Goal: Download file/media

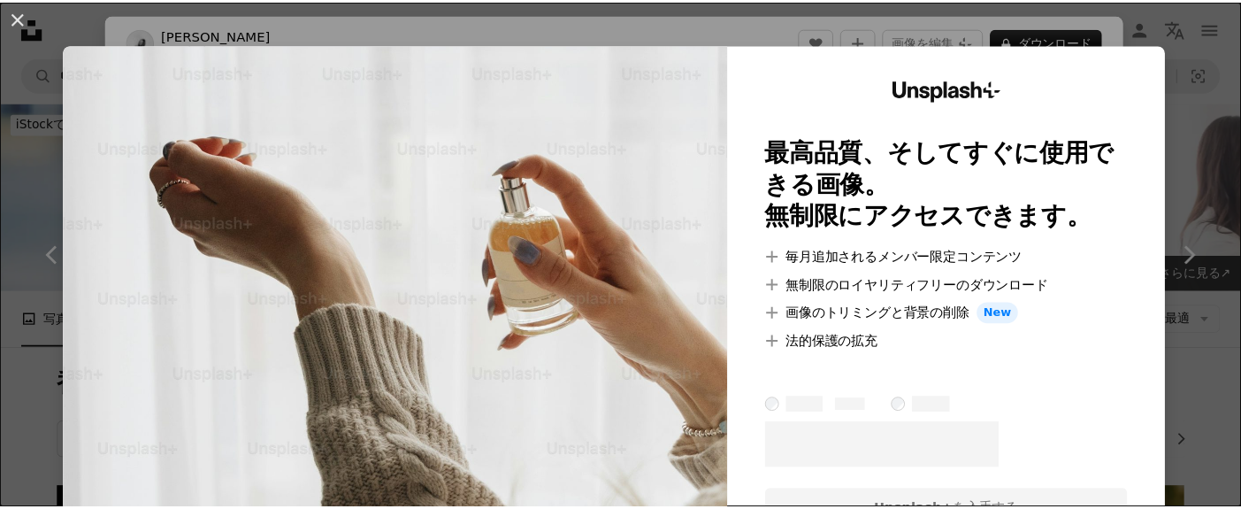
scroll to position [696, 0]
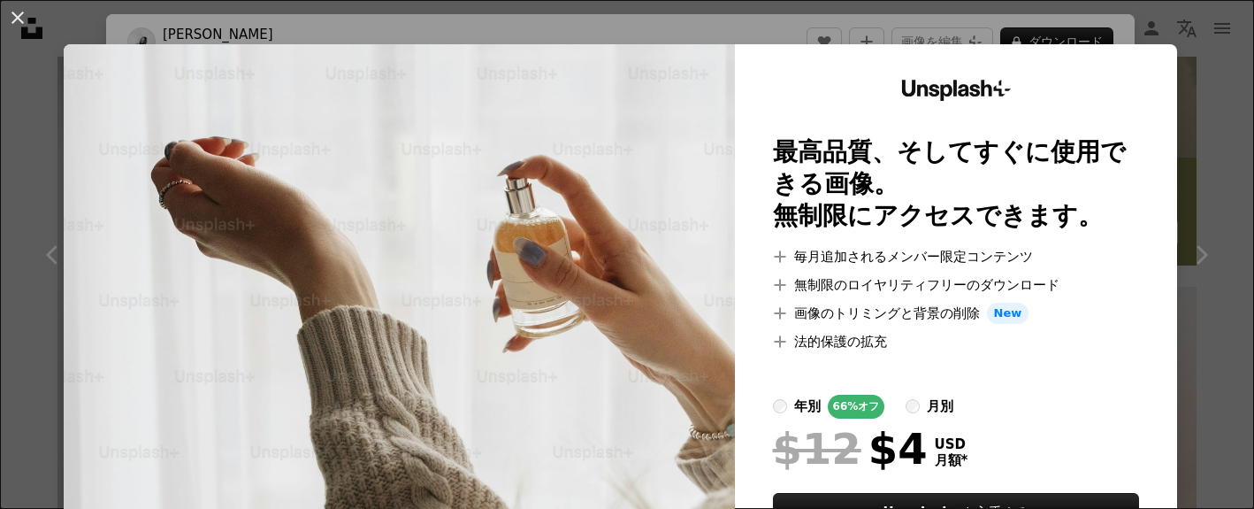
click at [1197, 71] on div "An X shape Unsplash+ 最高品質、そしてすぐに使用できる画像。 無制限にアクセスできます。 A plus sign 毎月追加されるメンバー限…" at bounding box center [627, 254] width 1254 height 509
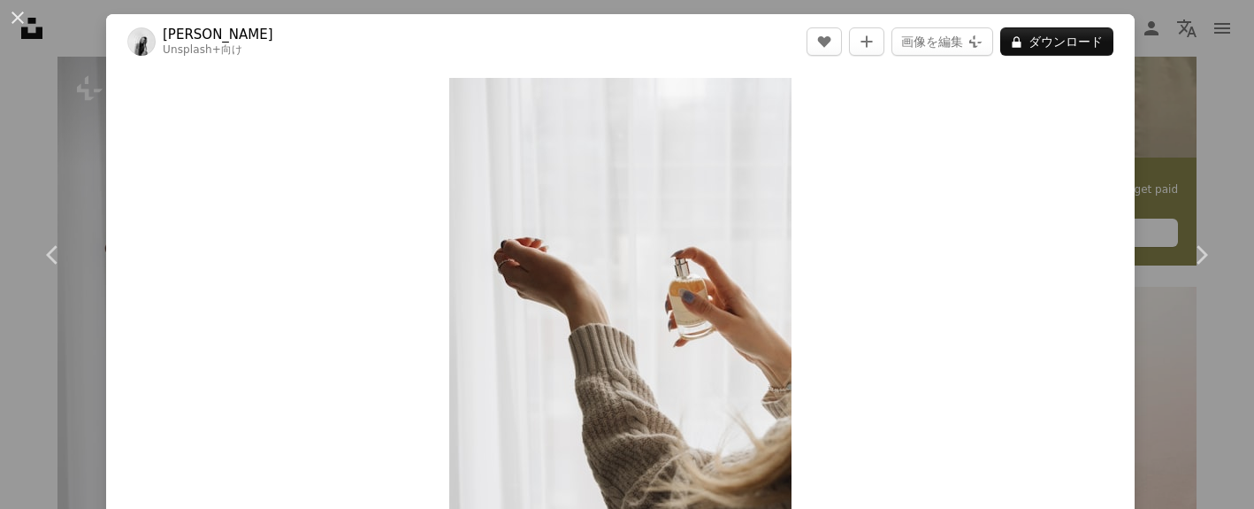
click at [1182, 78] on div "An X shape Chevron left Chevron right [PERSON_NAME] Unsplash+ 向け A heart A plus…" at bounding box center [627, 254] width 1254 height 509
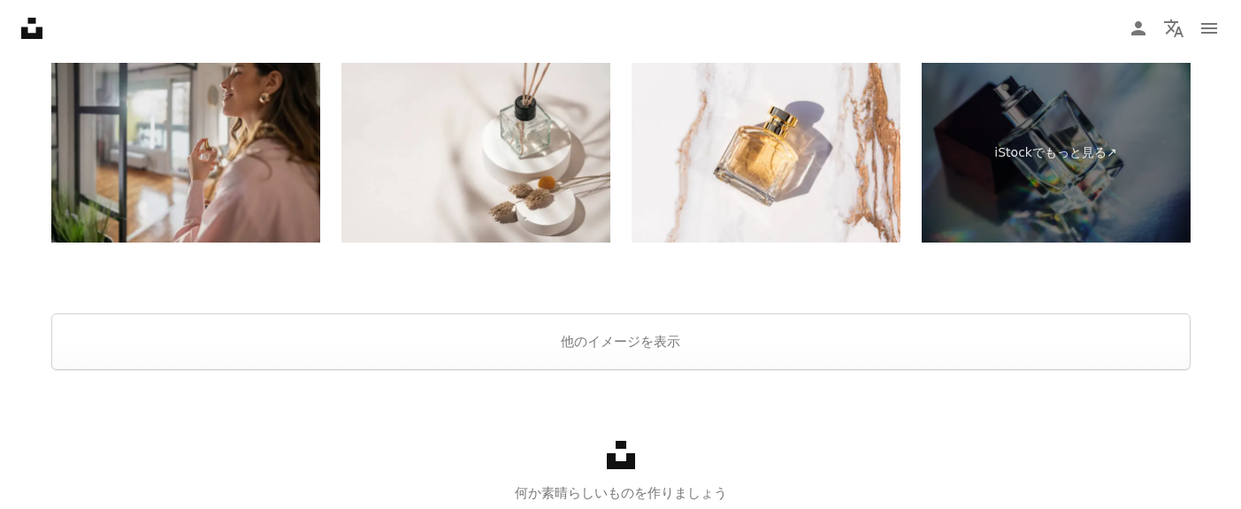
scroll to position [4612, 0]
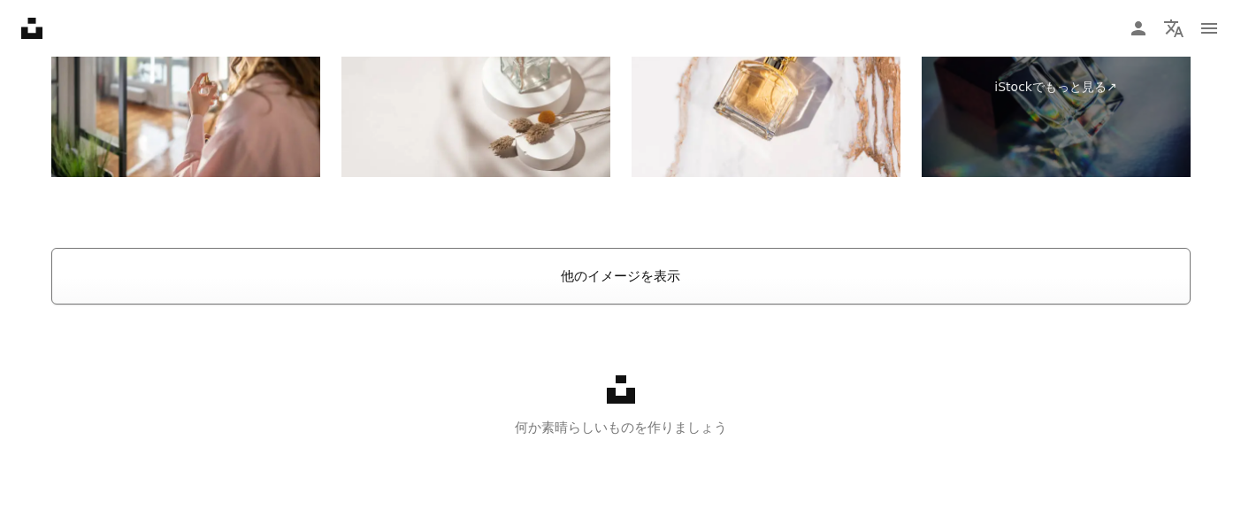
click at [295, 292] on button "他のイメージを表示" at bounding box center [620, 276] width 1139 height 57
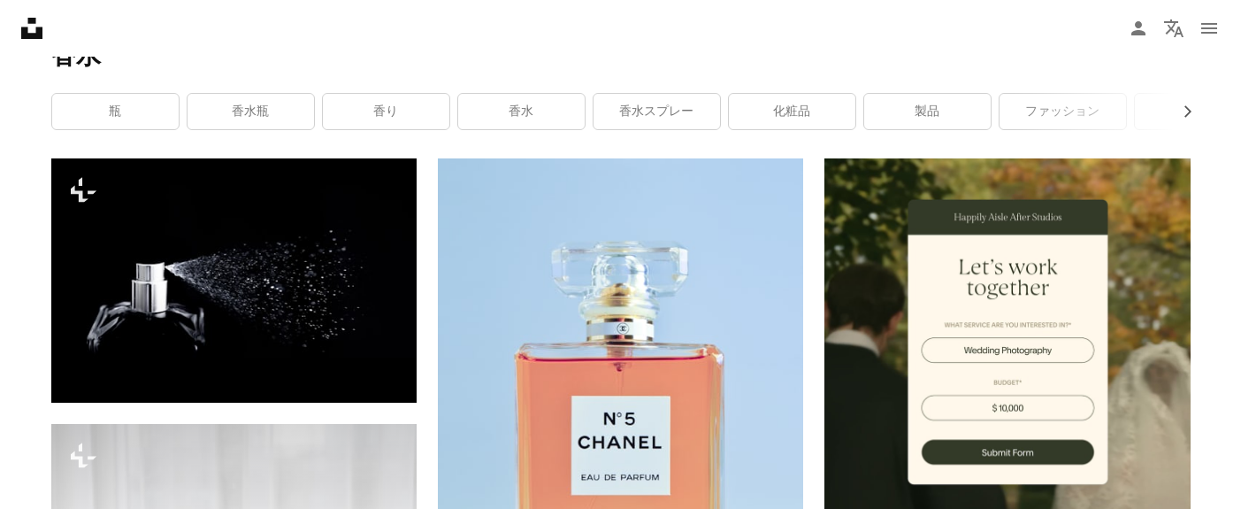
scroll to position [359, 0]
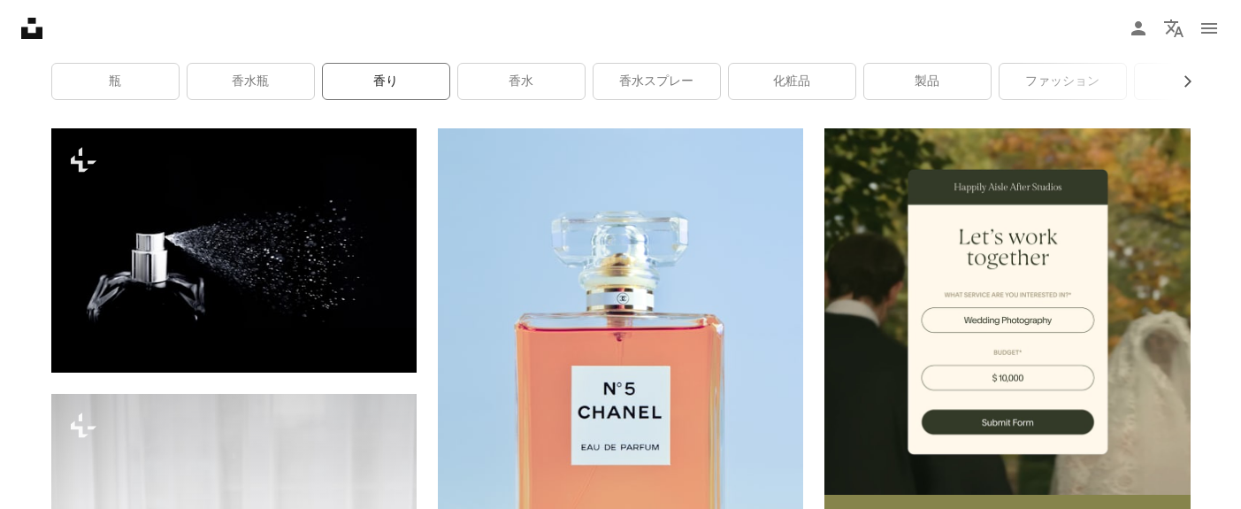
click at [340, 83] on link "香り" at bounding box center [386, 81] width 126 height 35
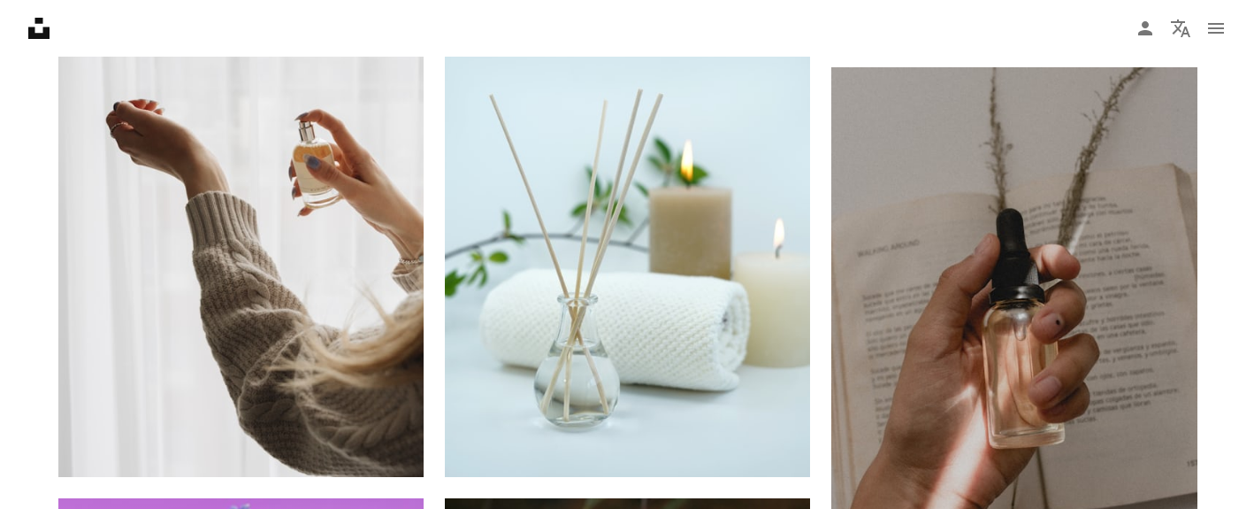
scroll to position [2626, 0]
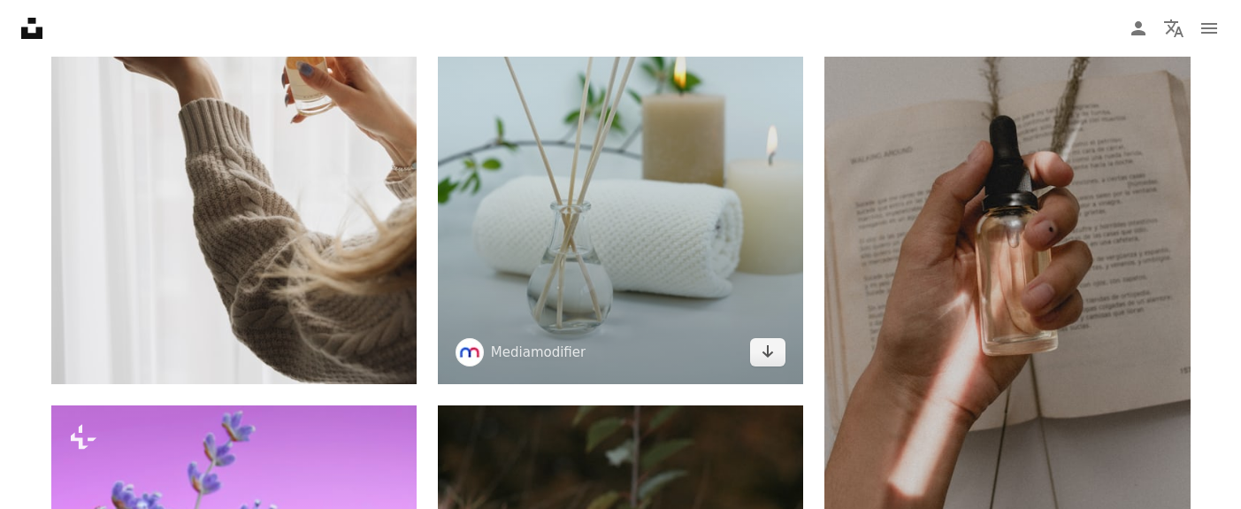
click at [664, 243] on img at bounding box center [620, 110] width 365 height 548
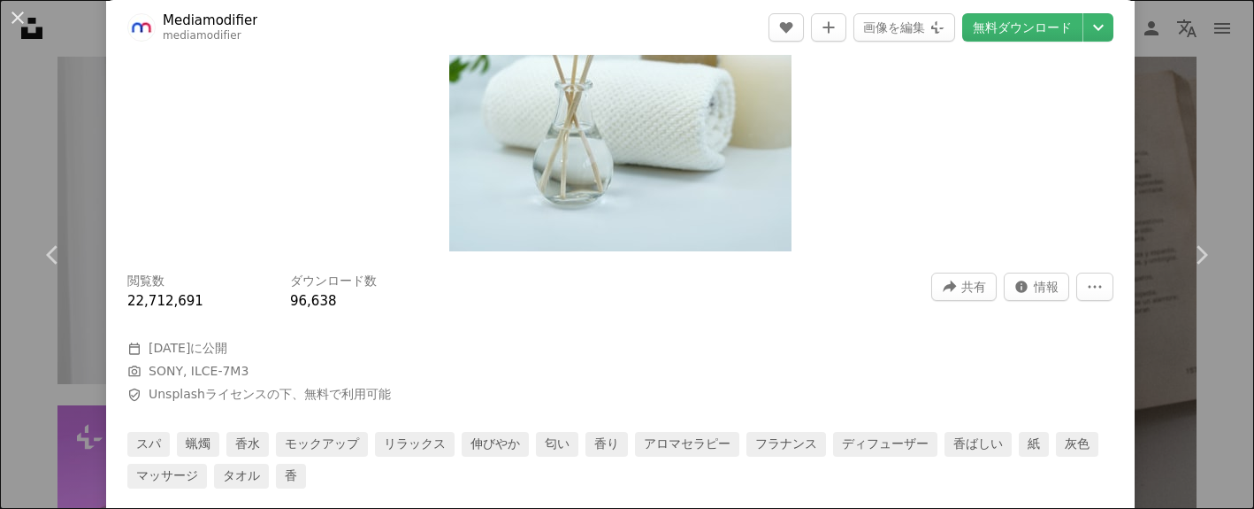
scroll to position [166, 0]
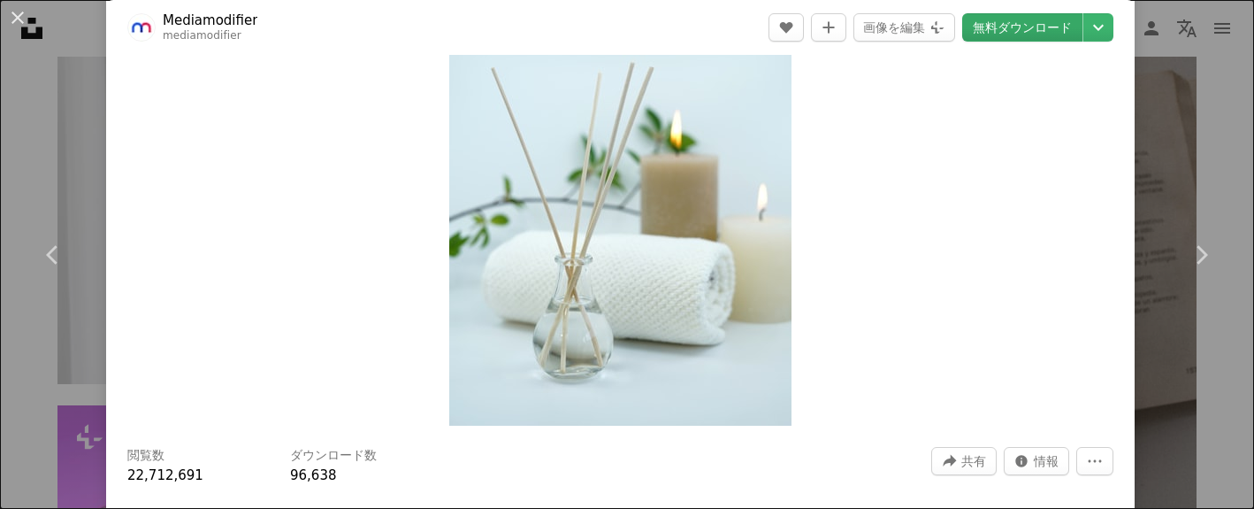
click at [1032, 26] on link "無料ダウンロード" at bounding box center [1022, 27] width 120 height 28
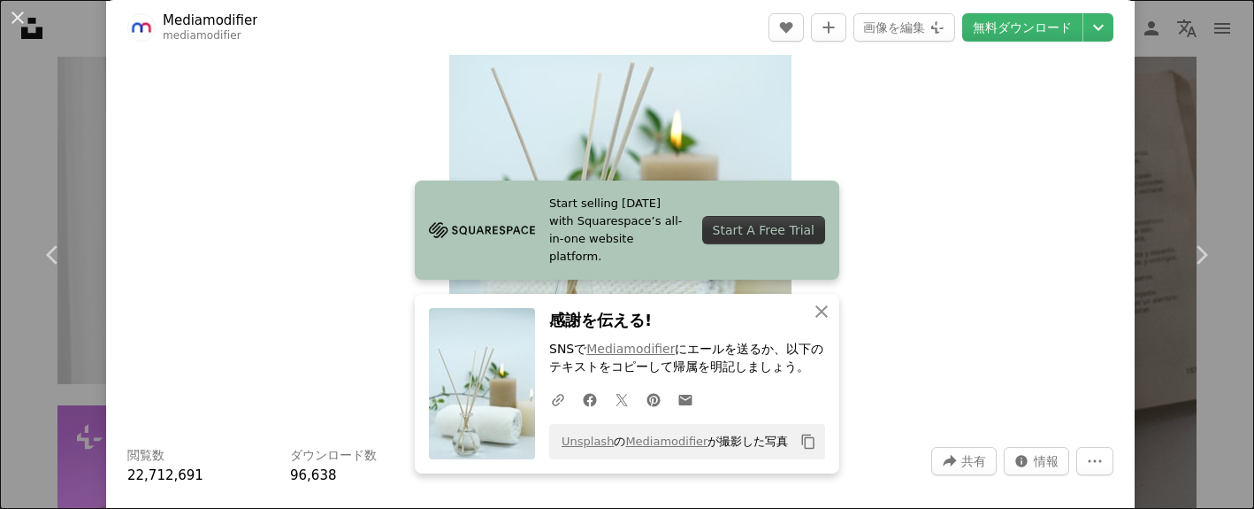
click at [804, 446] on icon "Copy content" at bounding box center [808, 441] width 16 height 16
click at [1175, 170] on link "Chevron right" at bounding box center [1201, 255] width 106 height 170
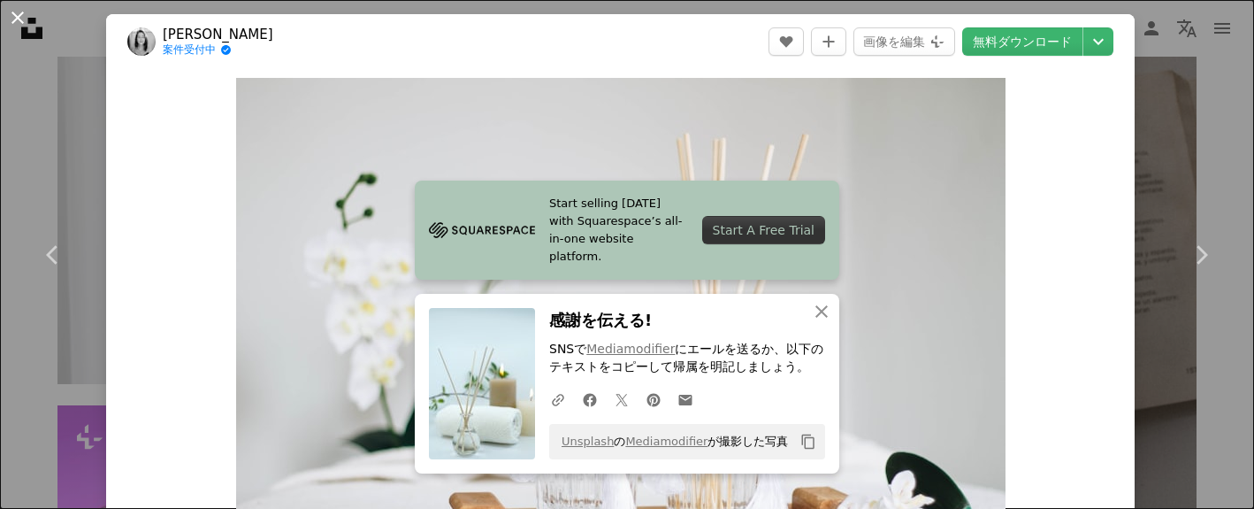
click at [20, 19] on button "An X shape" at bounding box center [17, 17] width 21 height 21
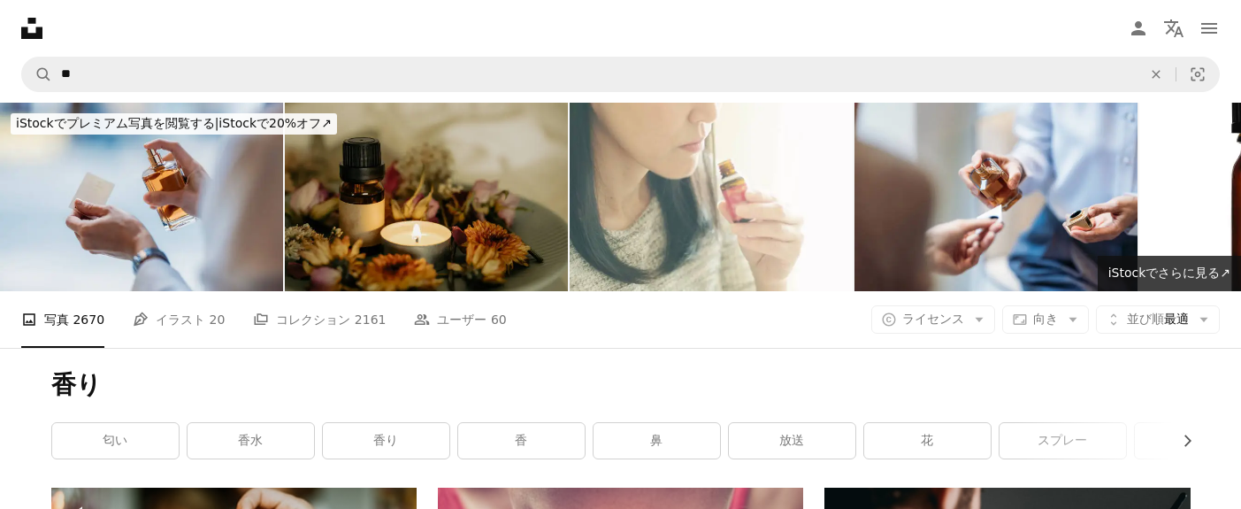
click at [166, 94] on nav "A magnifying glass ** An X shape Visual search Filters Unsplash+を入手する ログイン 画像を提…" at bounding box center [620, 74] width 1241 height 57
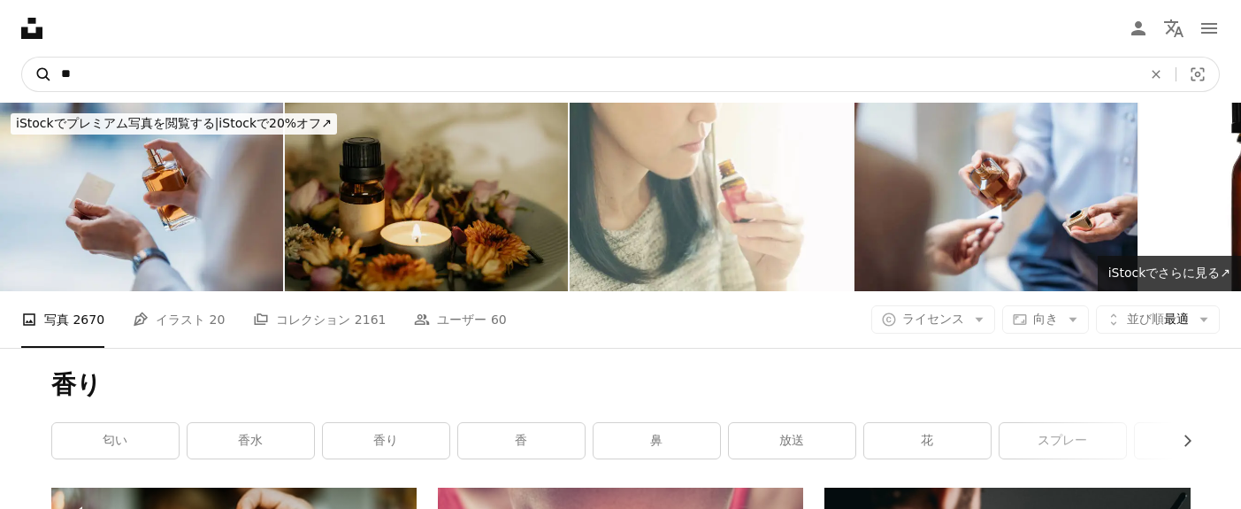
drag, startPoint x: 147, startPoint y: 80, endPoint x: 25, endPoint y: 77, distance: 122.1
click at [25, 77] on form "A magnifying glass ** An X shape Visual search" at bounding box center [620, 74] width 1198 height 35
type input "****"
click button "A magnifying glass" at bounding box center [37, 74] width 30 height 34
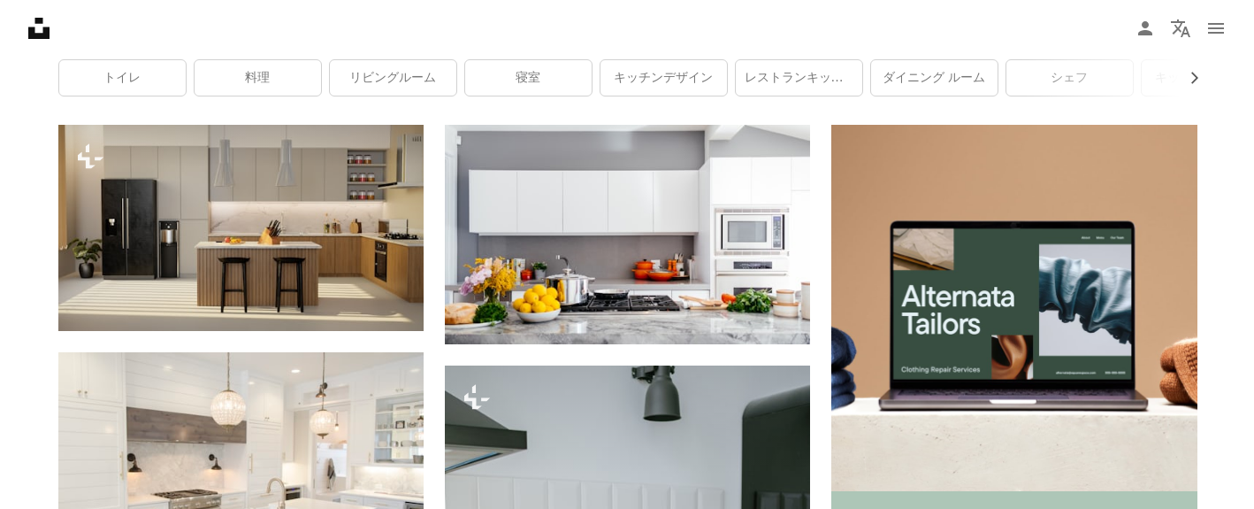
scroll to position [421, 0]
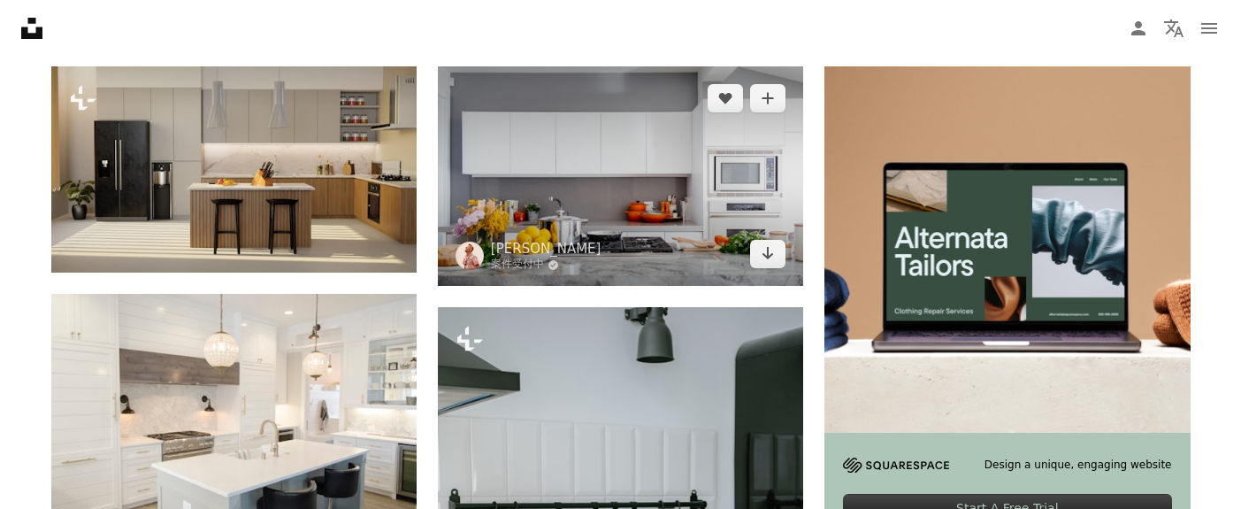
click at [575, 180] on img at bounding box center [620, 175] width 365 height 219
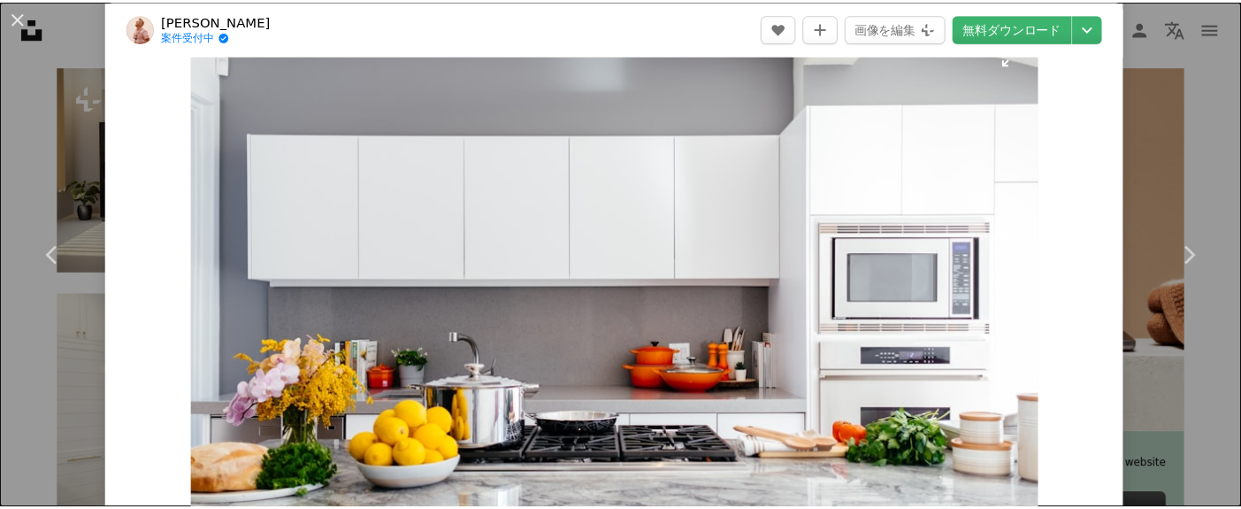
scroll to position [68, 0]
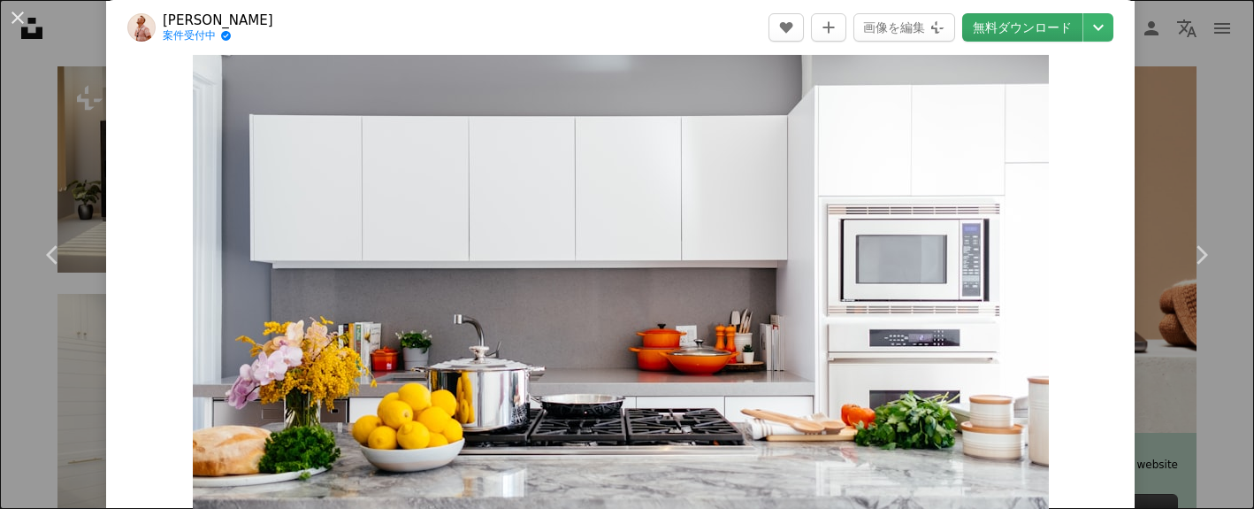
click at [1006, 28] on link "無料ダウンロード" at bounding box center [1022, 27] width 120 height 28
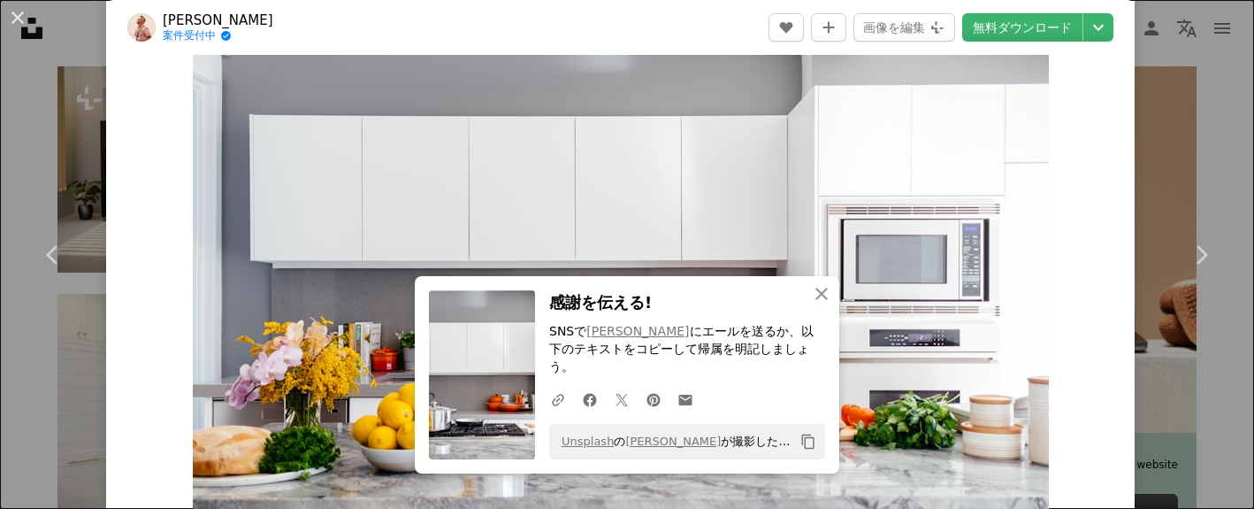
click at [806, 446] on icon "Copy content" at bounding box center [808, 441] width 16 height 16
click at [1178, 117] on div "An X shape Chevron left Chevron right An X shape 閉じる 感謝を伝える! SNSで [PERSON_NAME]…" at bounding box center [627, 254] width 1254 height 509
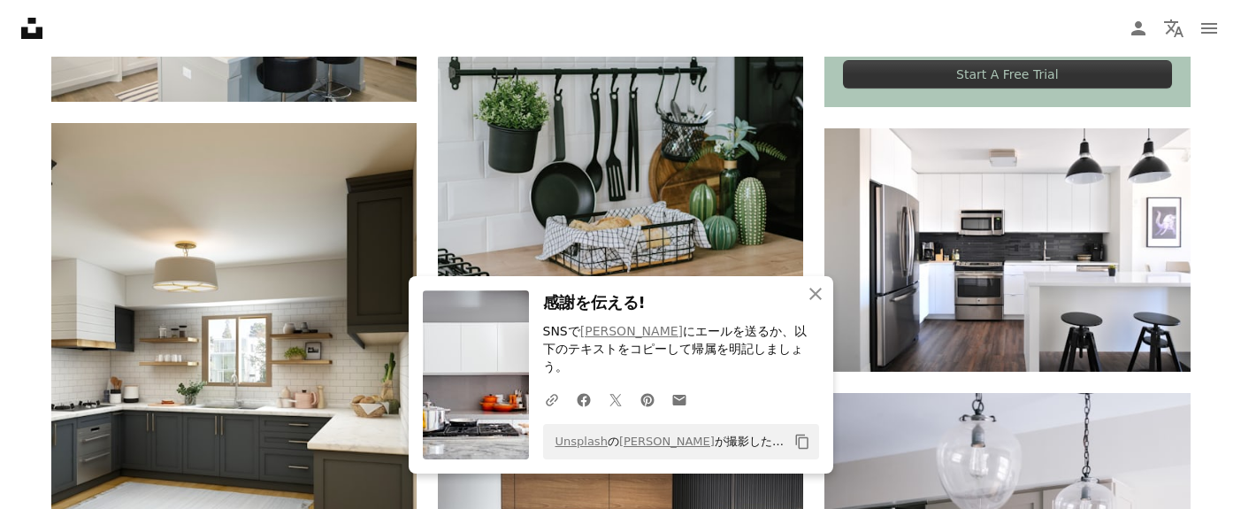
scroll to position [956, 0]
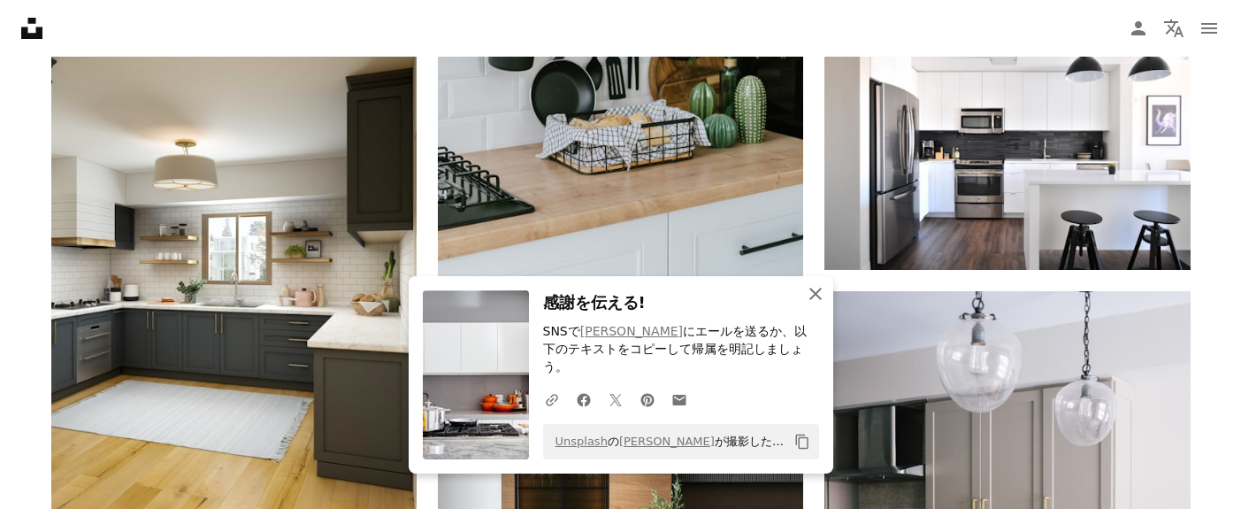
click at [821, 304] on icon "An X shape" at bounding box center [815, 293] width 21 height 21
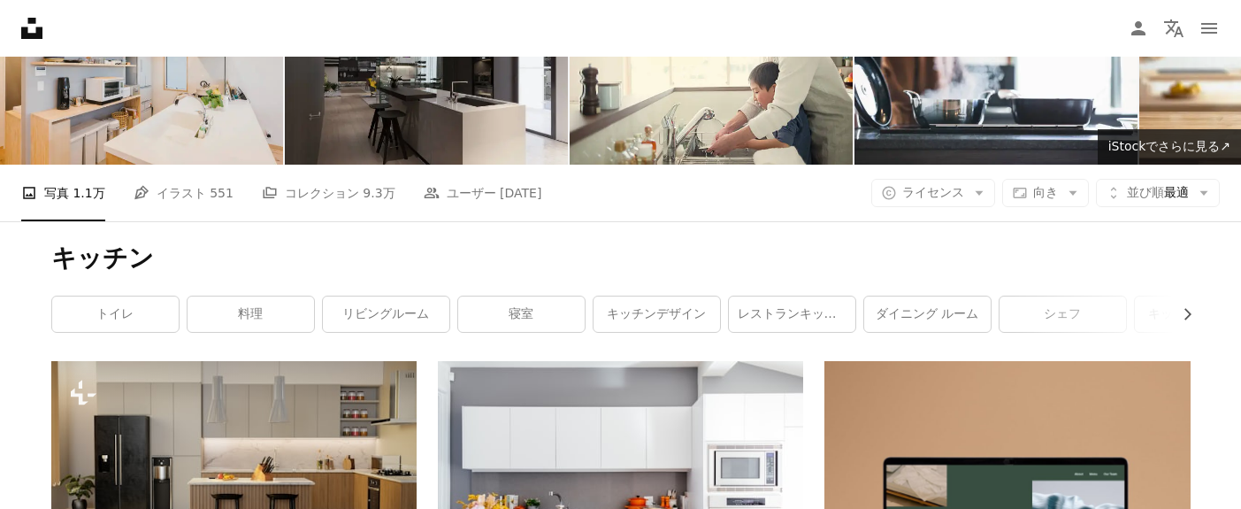
scroll to position [0, 0]
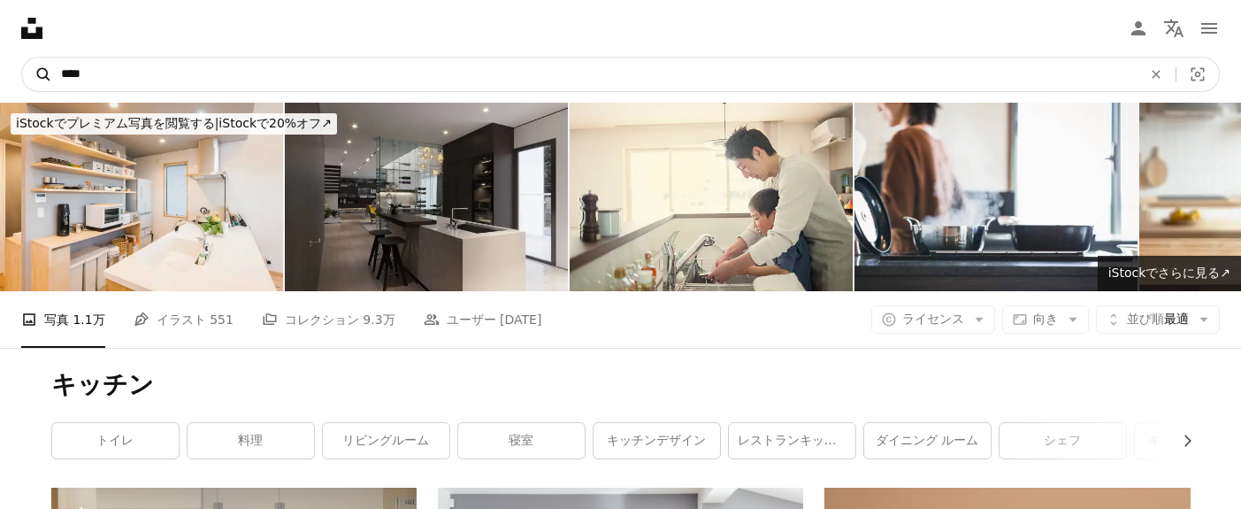
drag, startPoint x: 147, startPoint y: 65, endPoint x: 23, endPoint y: 77, distance: 124.3
click at [23, 77] on form "A magnifying glass **** An X shape Visual search" at bounding box center [620, 74] width 1198 height 35
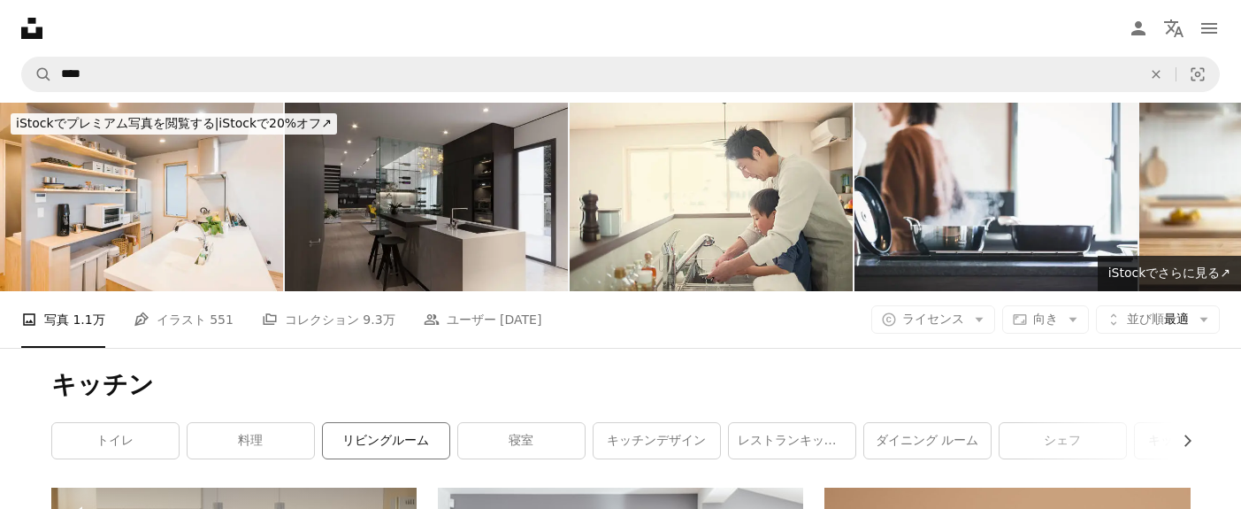
click at [409, 434] on link "リビングルーム" at bounding box center [386, 440] width 126 height 35
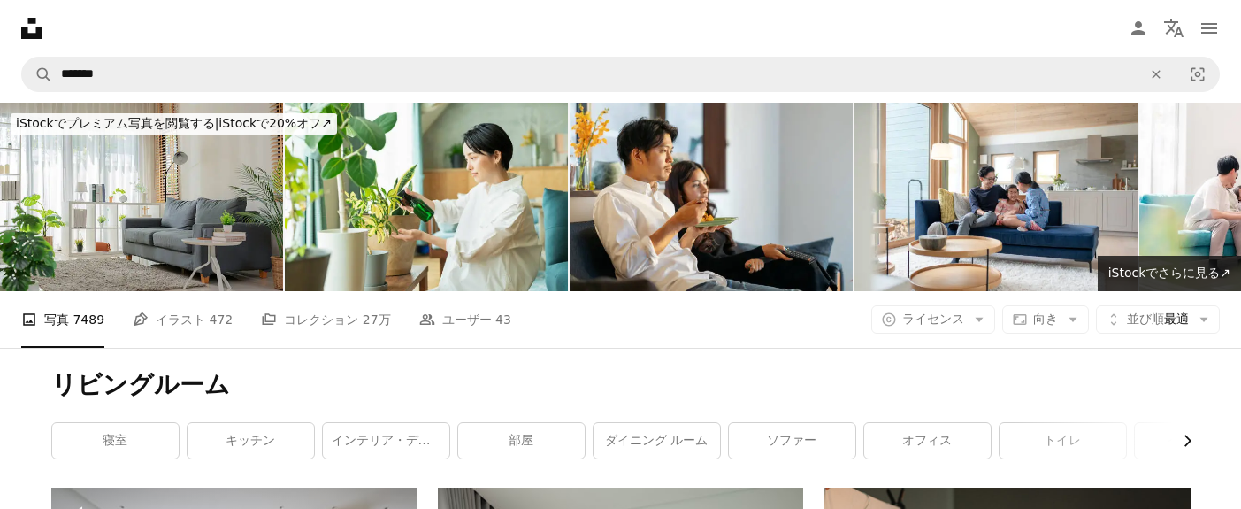
click at [1171, 454] on button "Chevron right" at bounding box center [1180, 440] width 19 height 35
click at [1179, 444] on icon "Chevron right" at bounding box center [1187, 441] width 18 height 18
click at [891, 452] on link "家" at bounding box center [855, 440] width 126 height 35
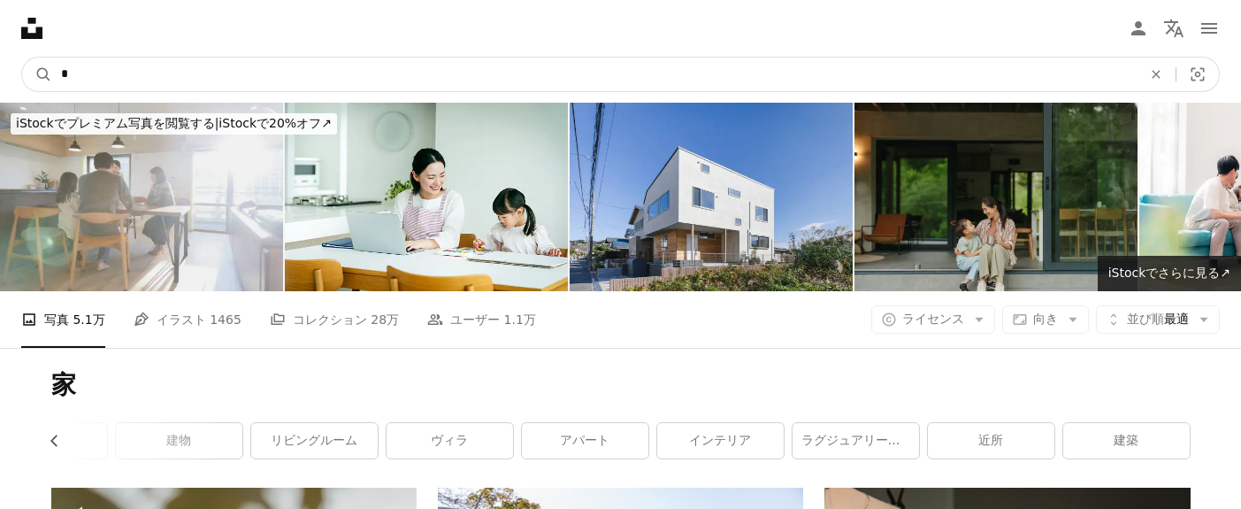
drag, startPoint x: 157, startPoint y: 66, endPoint x: 4, endPoint y: 70, distance: 153.0
click at [4, 70] on nav "A magnifying glass * An X shape Visual search Filters Unsplash+を入手する ログイン 画像を提出…" at bounding box center [620, 74] width 1241 height 57
type input "*"
type input "**"
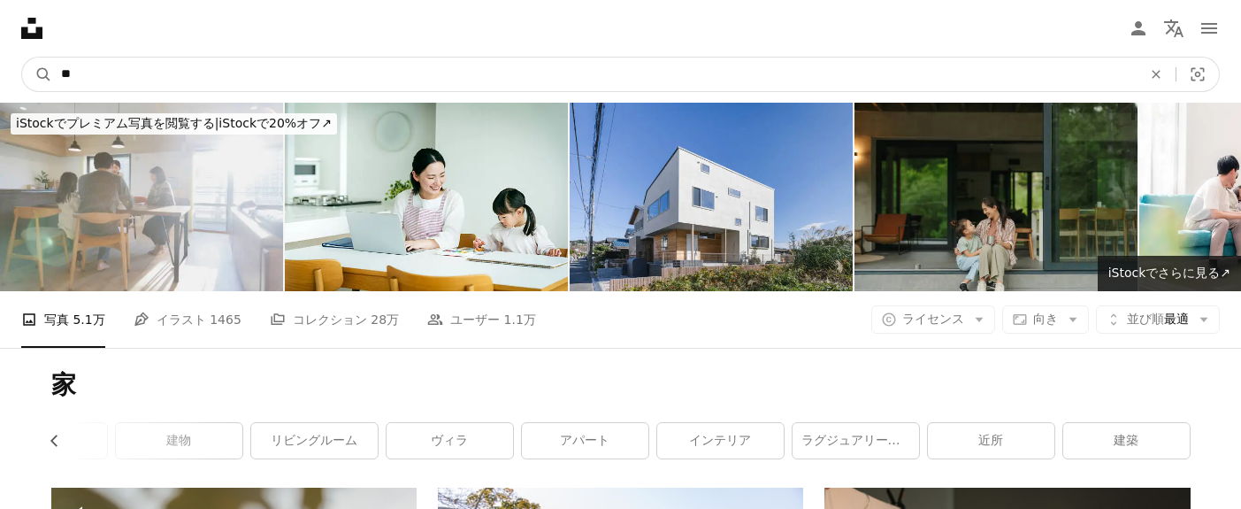
click button "A magnifying glass" at bounding box center [37, 74] width 30 height 34
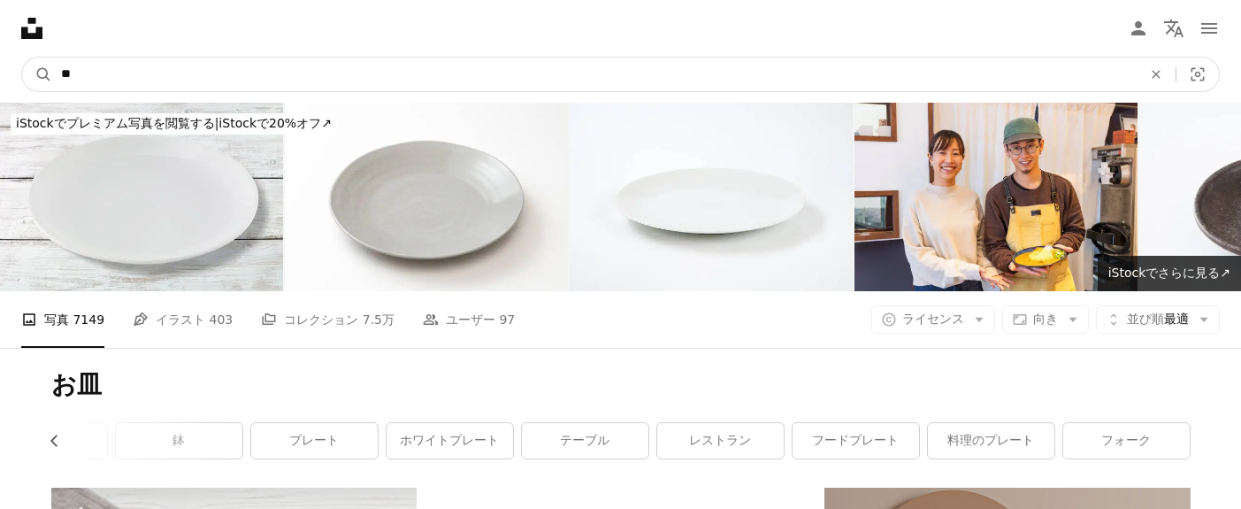
drag, startPoint x: 359, startPoint y: 67, endPoint x: 65, endPoint y: 65, distance: 294.5
click at [65, 65] on input "**" at bounding box center [594, 74] width 1084 height 34
paste input "***"
type input "*****"
click button "A magnifying glass" at bounding box center [37, 74] width 30 height 34
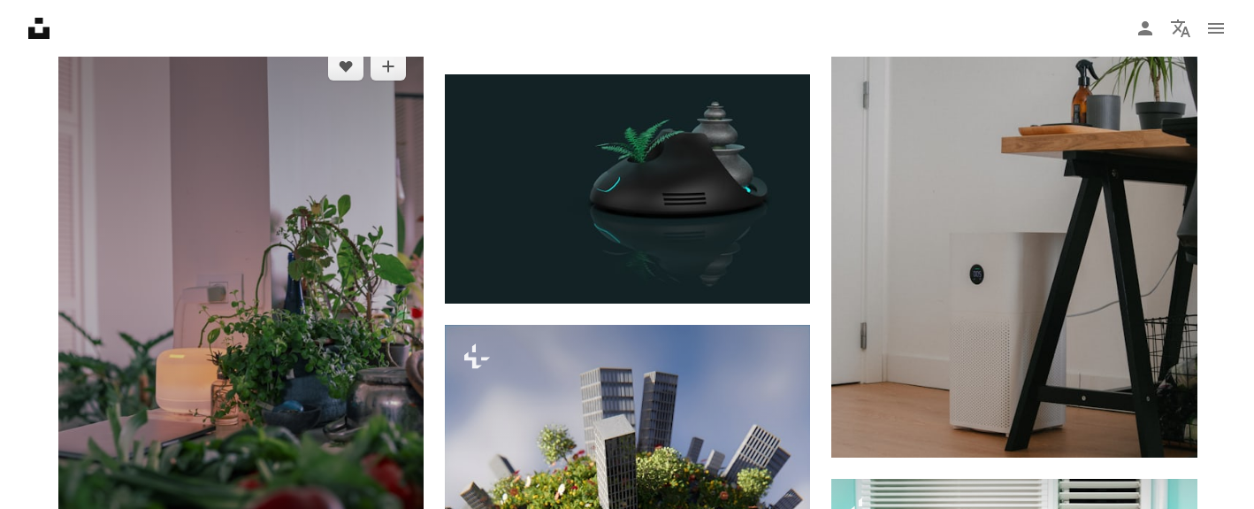
scroll to position [981, 0]
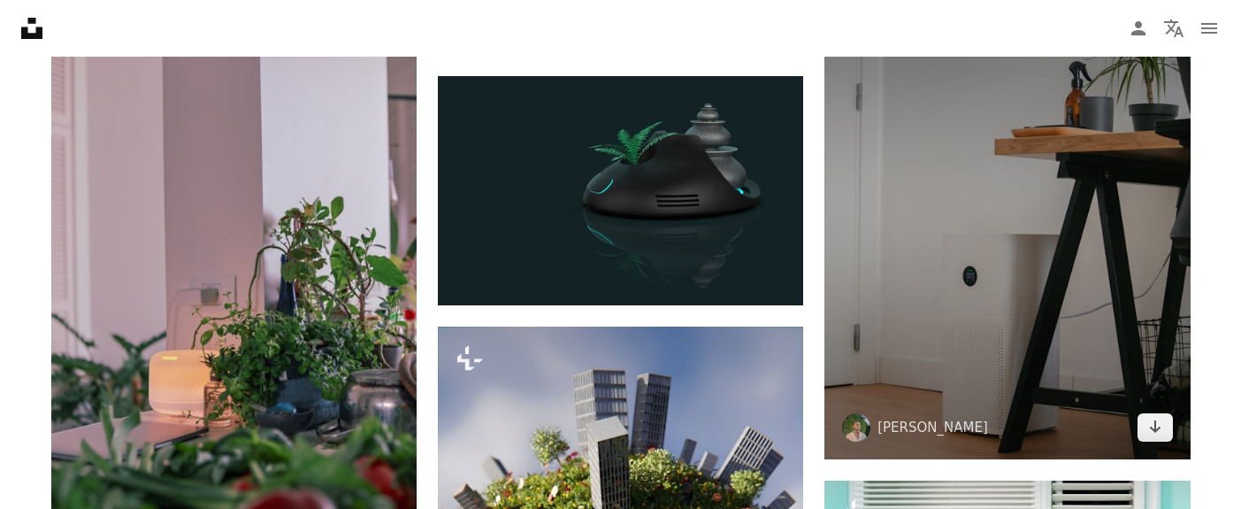
click at [1014, 192] on img at bounding box center [1006, 230] width 365 height 457
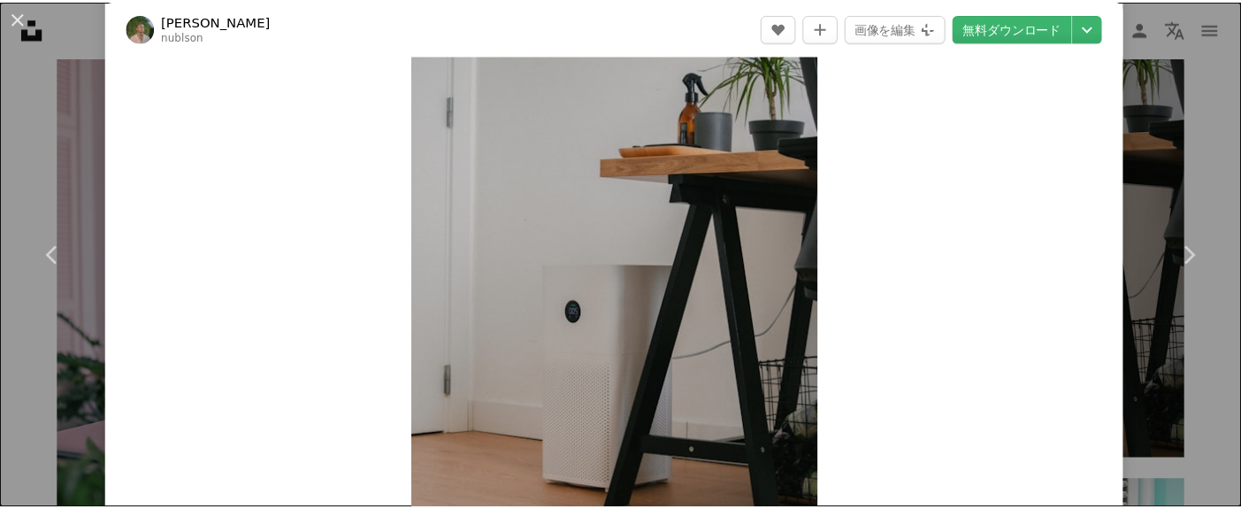
scroll to position [146, 0]
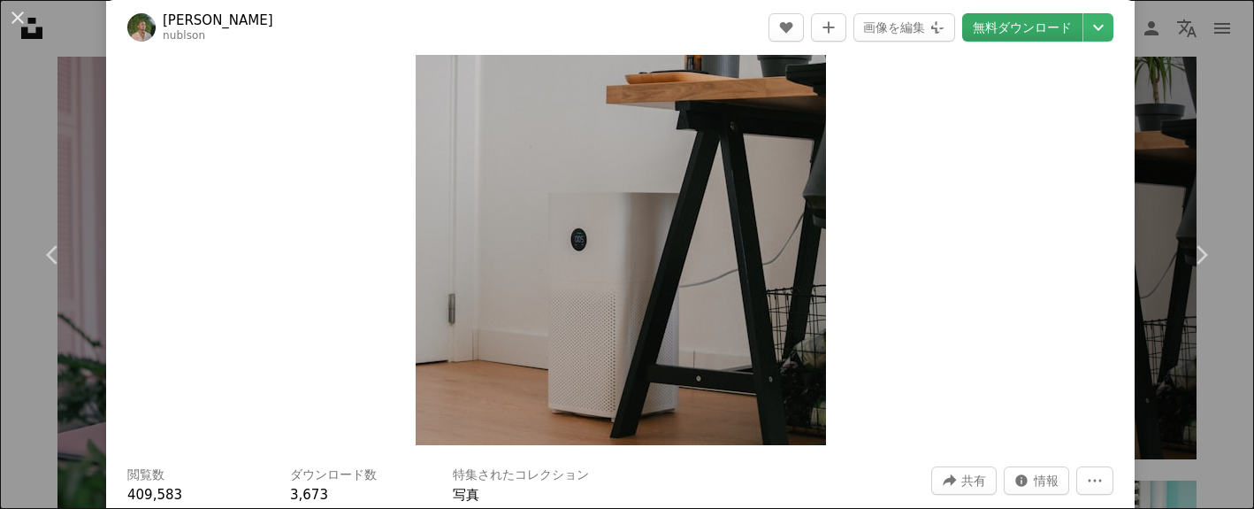
click at [1017, 34] on link "無料ダウンロード" at bounding box center [1022, 27] width 120 height 28
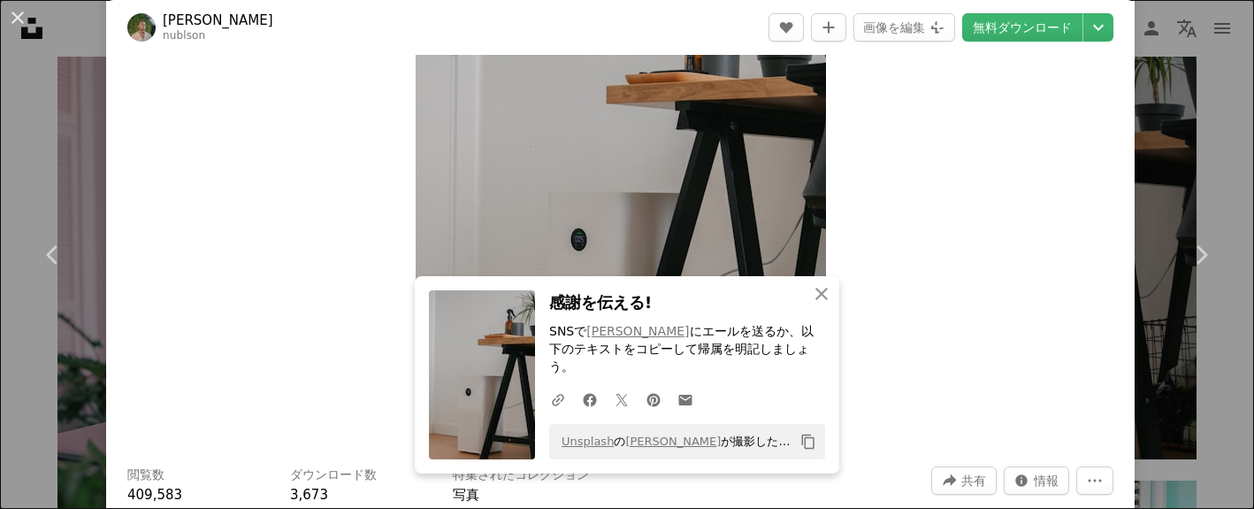
click at [810, 437] on button "Copy content" at bounding box center [808, 441] width 30 height 30
click at [23, 26] on button "An X shape" at bounding box center [17, 17] width 21 height 21
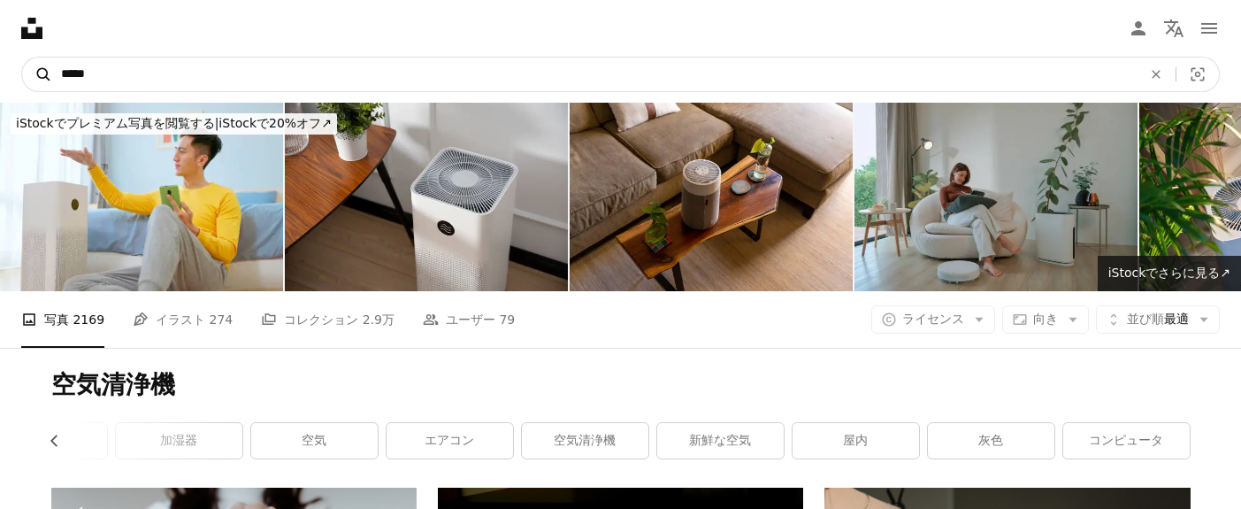
drag, startPoint x: 199, startPoint y: 62, endPoint x: 32, endPoint y: 64, distance: 167.2
click at [0, 61] on nav "A magnifying glass ***** An X shape Visual search Filters Unsplash+を入手する ログイン 画…" at bounding box center [620, 74] width 1241 height 57
drag, startPoint x: 168, startPoint y: 75, endPoint x: 0, endPoint y: 77, distance: 168.0
click at [0, 77] on nav "A magnifying glass ***** An X shape Visual search Filters Unsplash+を入手する ログイン 画…" at bounding box center [620, 74] width 1241 height 57
type input "***"
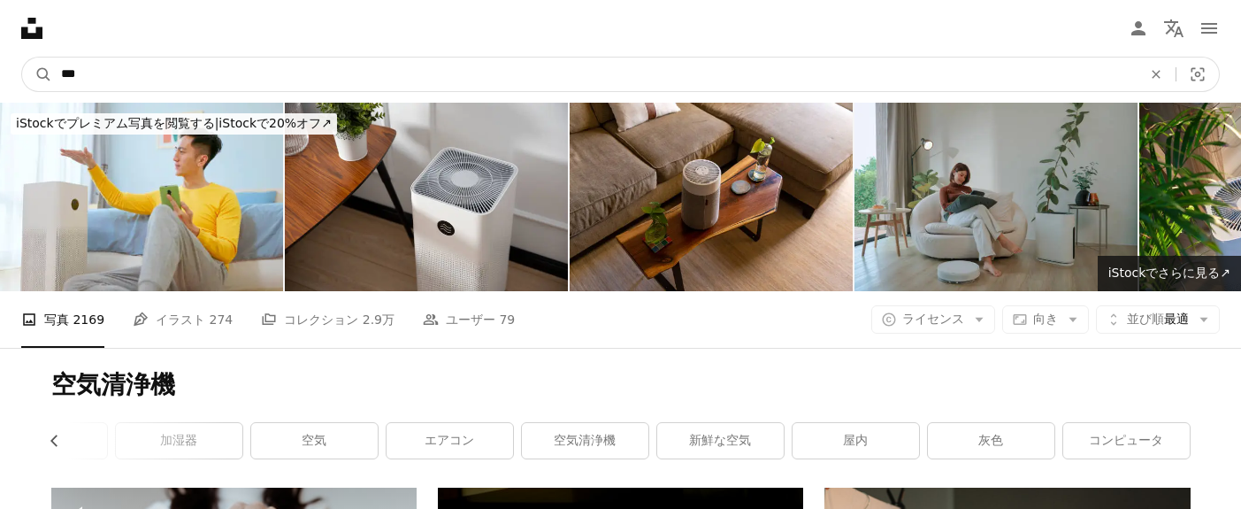
click button "A magnifying glass" at bounding box center [37, 74] width 30 height 34
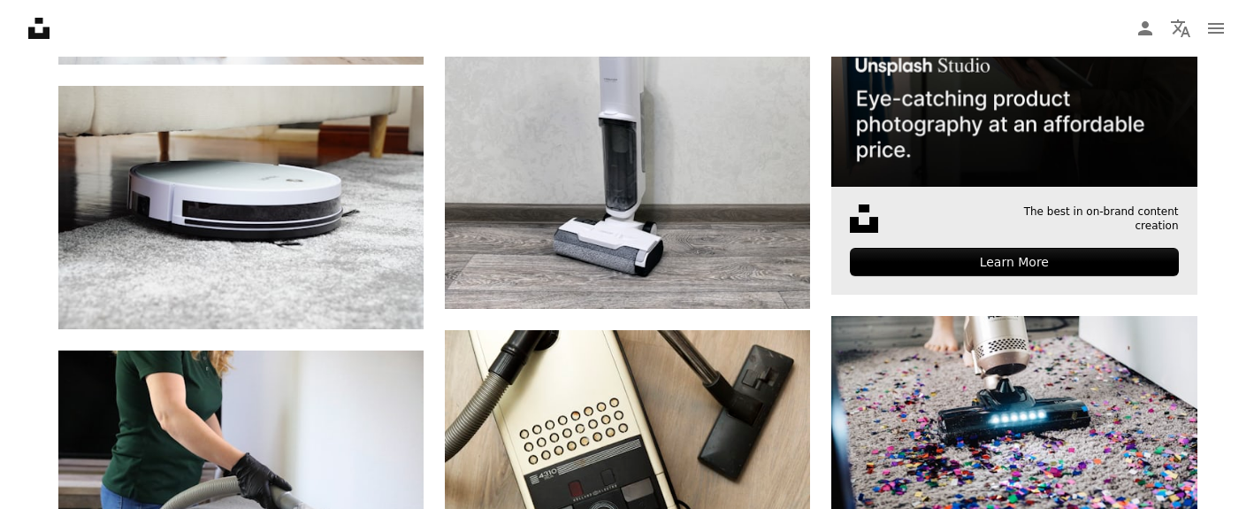
scroll to position [479, 0]
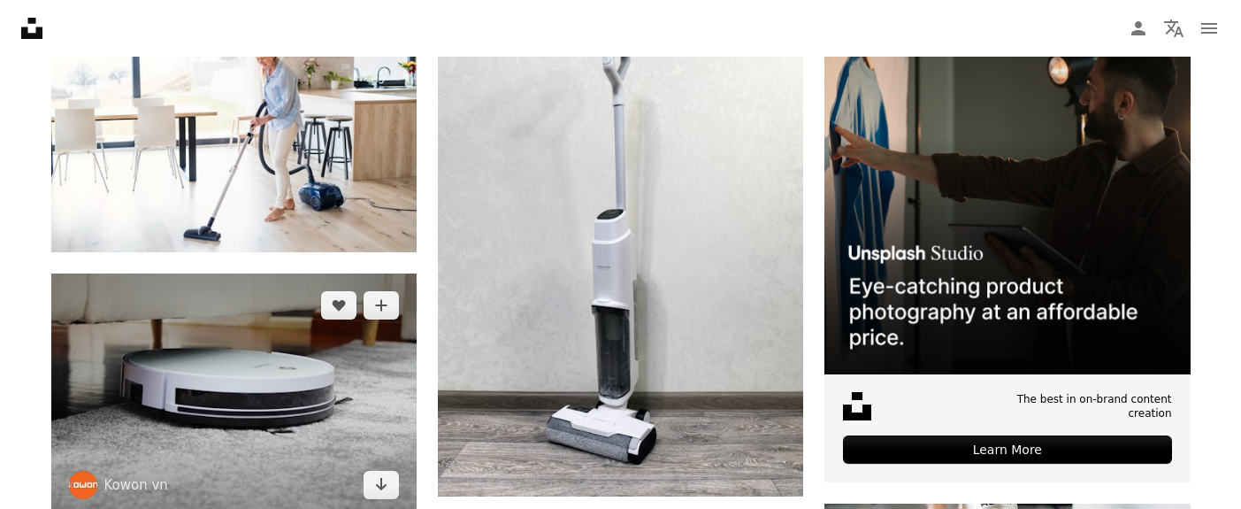
click at [332, 346] on img at bounding box center [233, 394] width 365 height 243
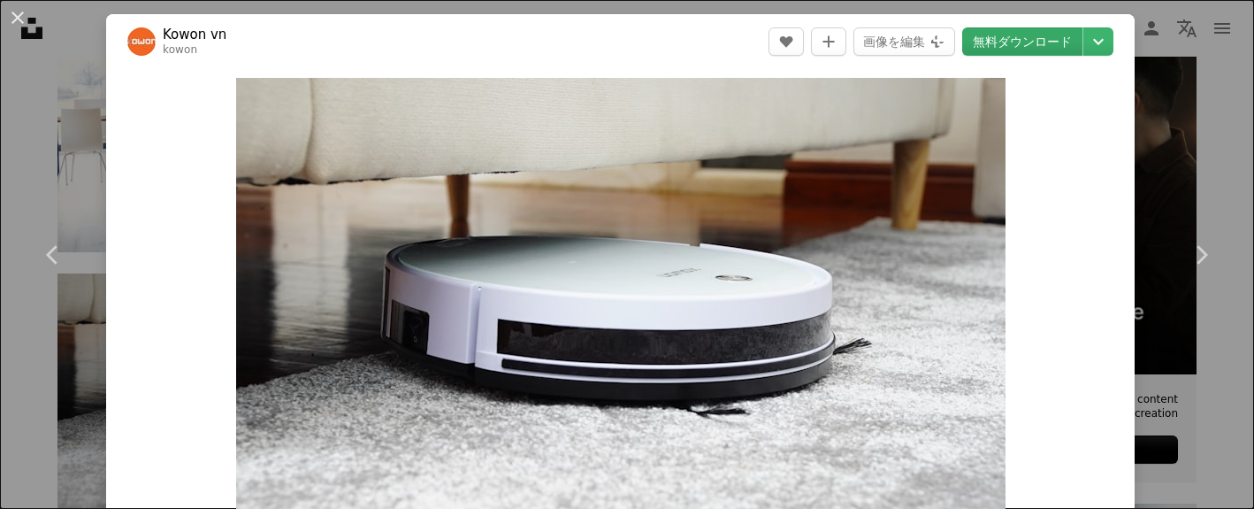
click at [1026, 48] on link "無料ダウンロード" at bounding box center [1022, 41] width 120 height 28
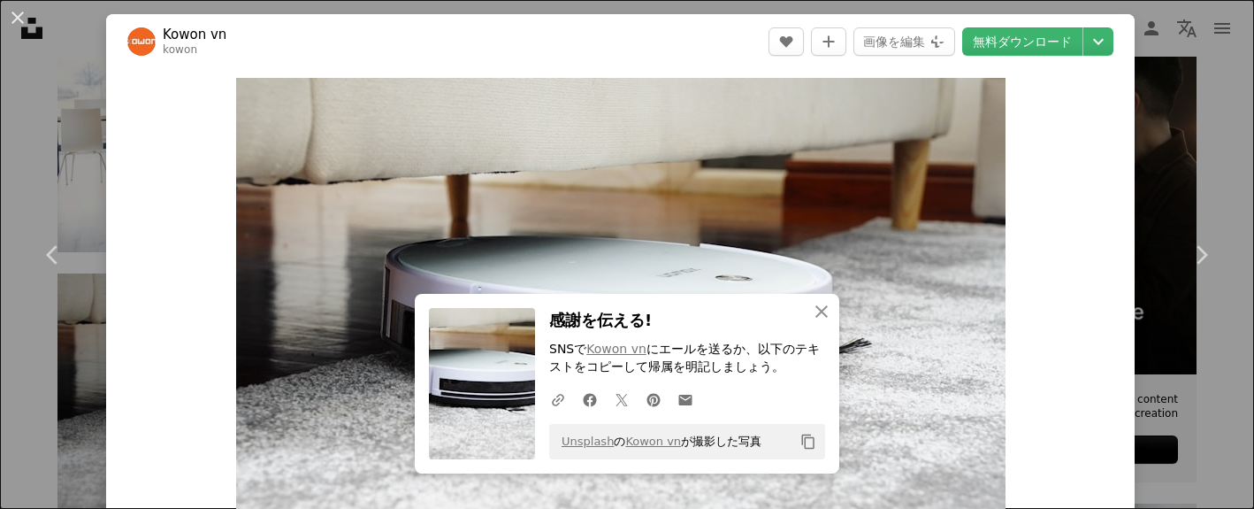
click at [801, 440] on icon "Copy content" at bounding box center [808, 441] width 16 height 16
click at [19, 9] on button "An X shape" at bounding box center [17, 17] width 21 height 21
